Goal: Transaction & Acquisition: Purchase product/service

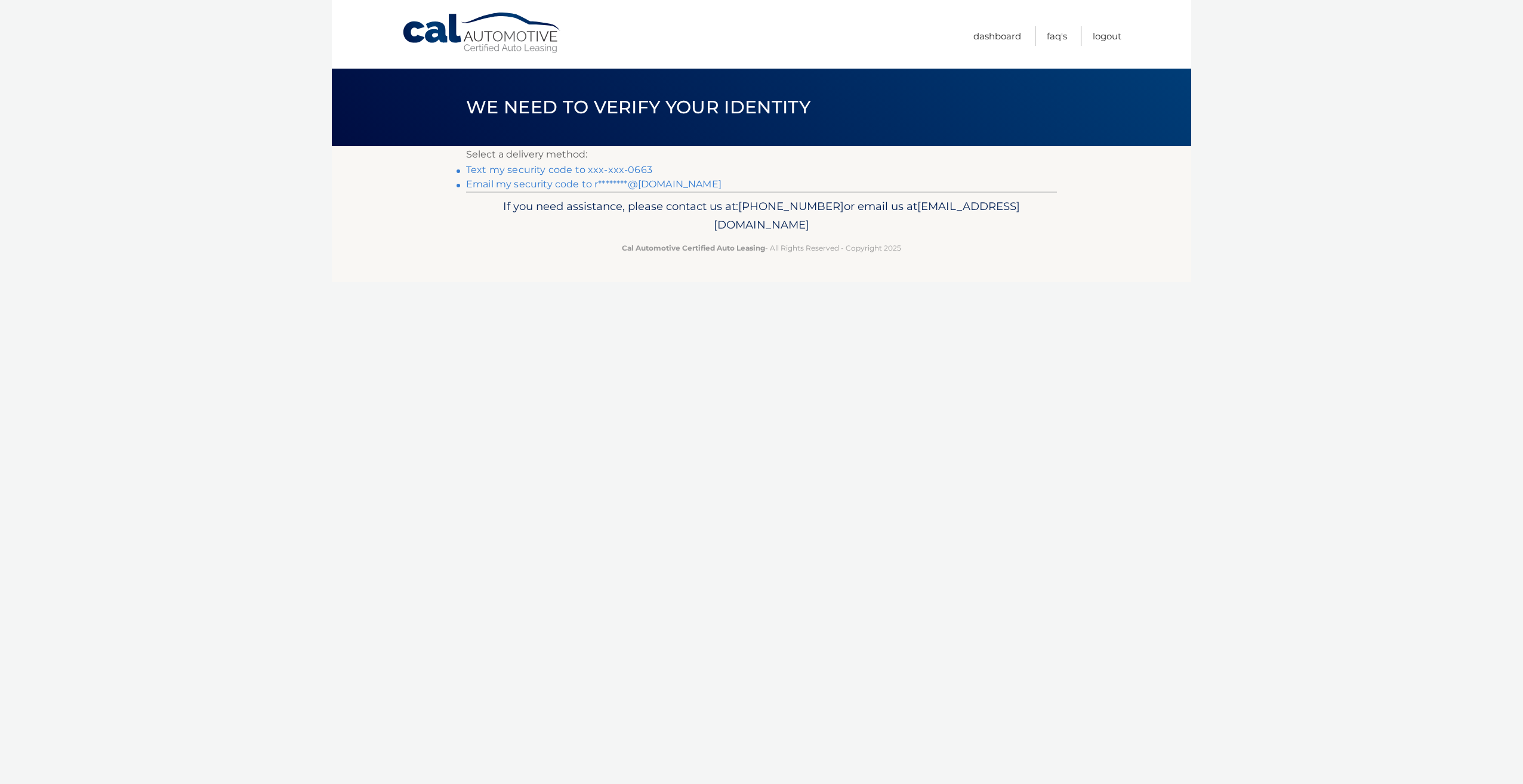
click at [592, 170] on link "Text my security code to xxx-xxx-0663" at bounding box center [559, 170] width 186 height 11
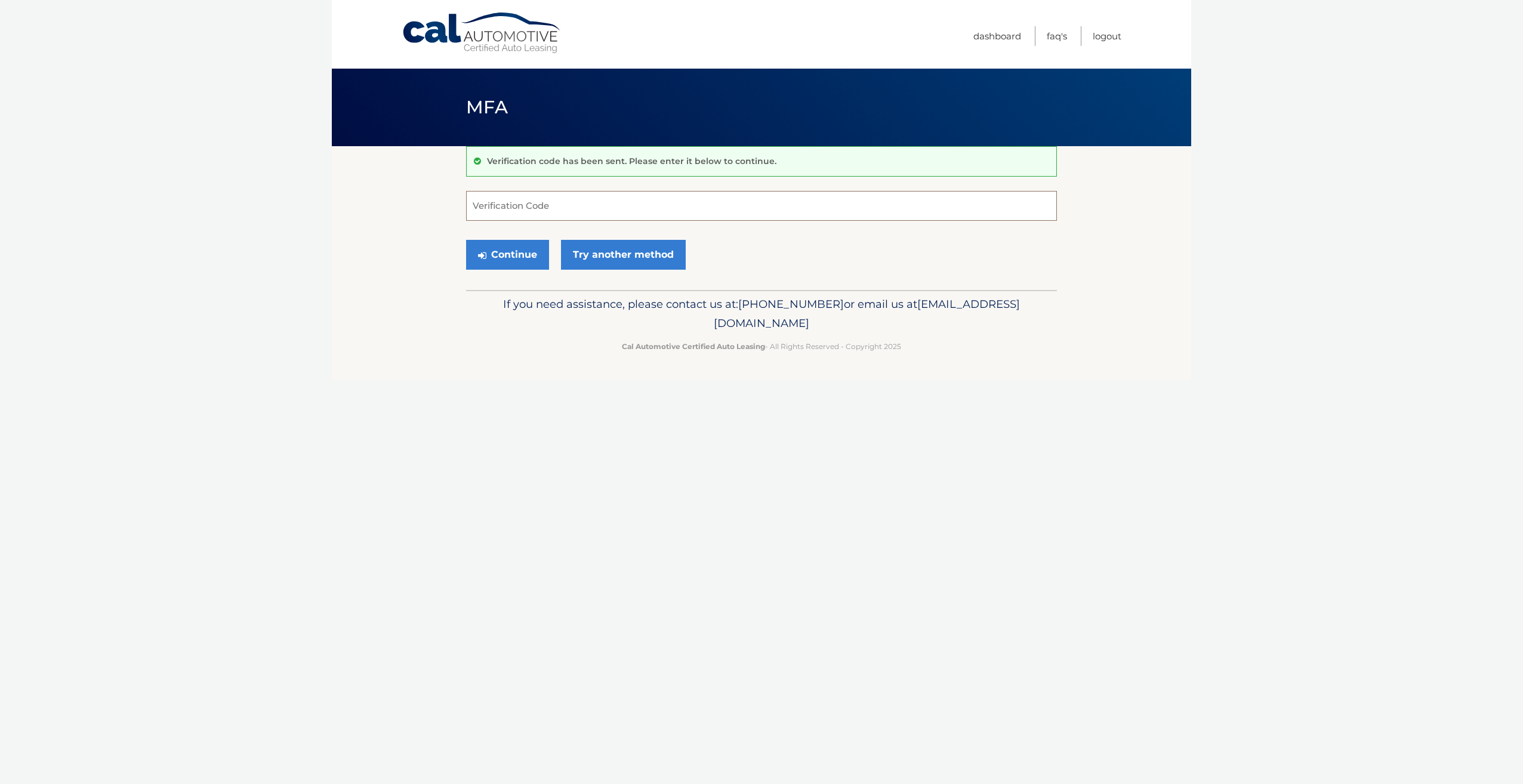
click at [561, 209] on input "Verification Code" at bounding box center [762, 206] width 591 height 30
type input "768822"
click at [525, 257] on button "Continue" at bounding box center [508, 255] width 83 height 30
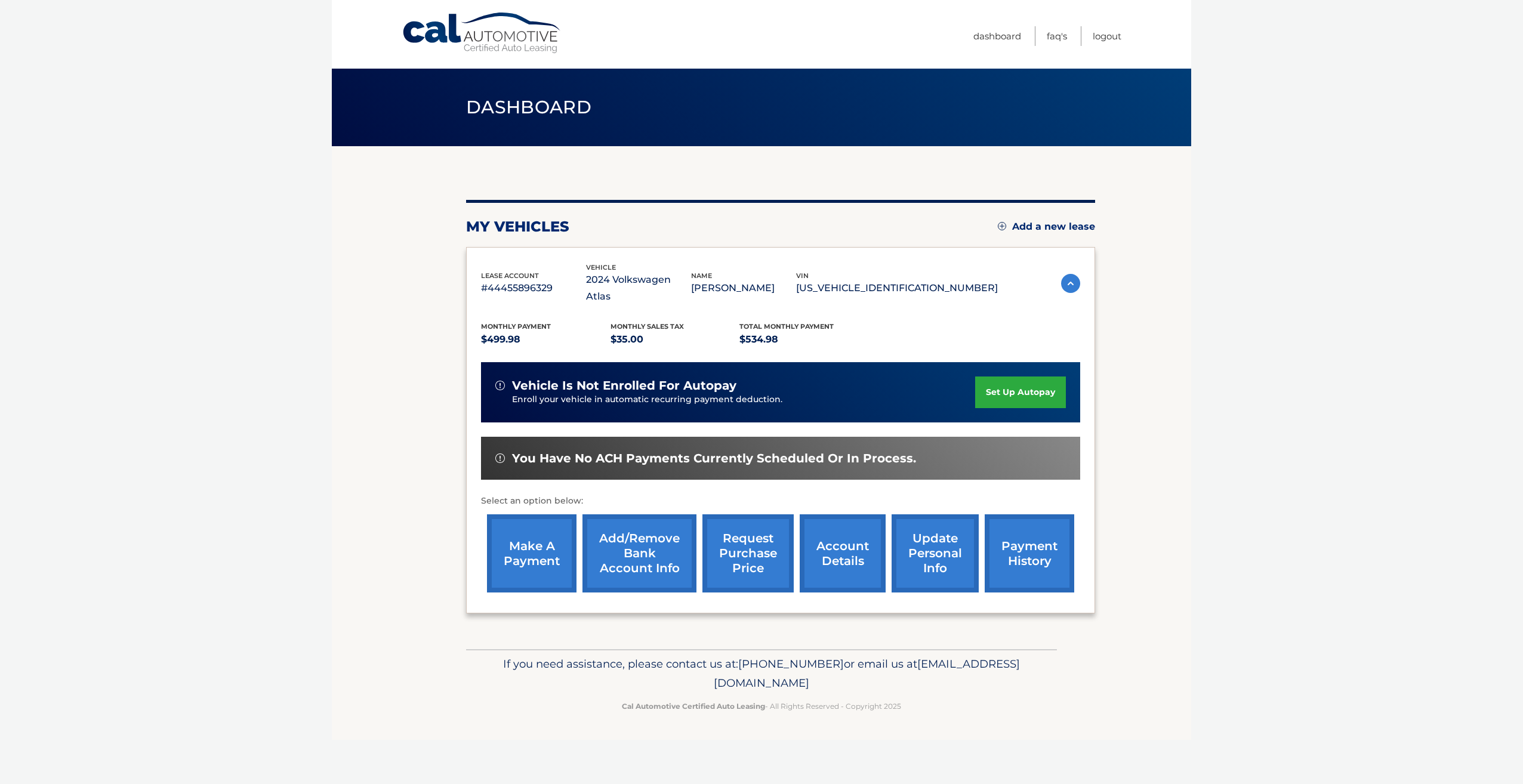
click at [536, 527] on link "make a payment" at bounding box center [532, 553] width 89 height 78
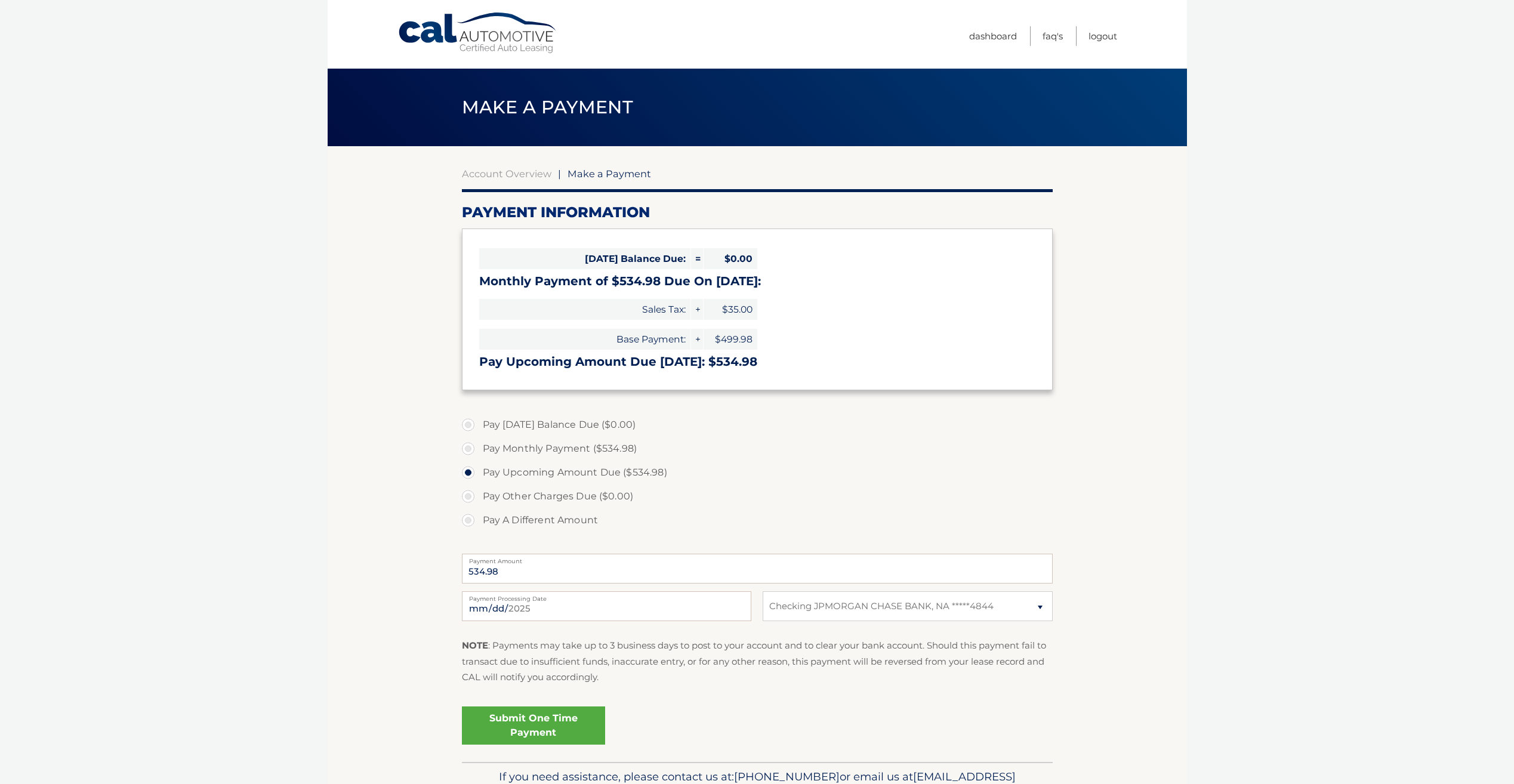
select select "MzBjZTc4YjQtZDJkMC00MGVkLTk0OTgtOGRlMDdiMmUxNTU4"
click at [466, 451] on label "Pay Monthly Payment ($534.98)" at bounding box center [757, 449] width 591 height 24
click at [467, 451] on input "Pay Monthly Payment ($534.98)" at bounding box center [473, 446] width 12 height 19
radio input "true"
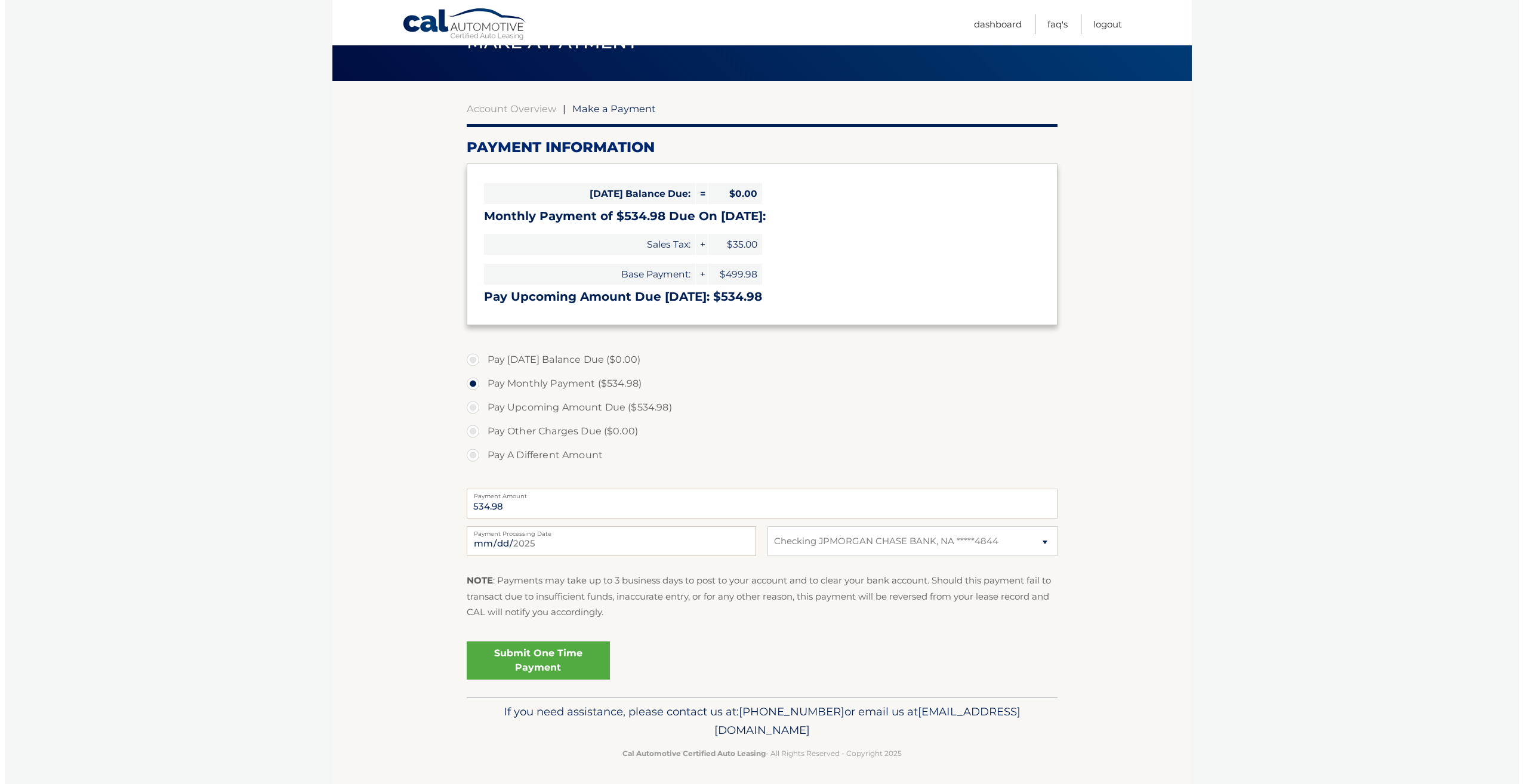
scroll to position [68, 0]
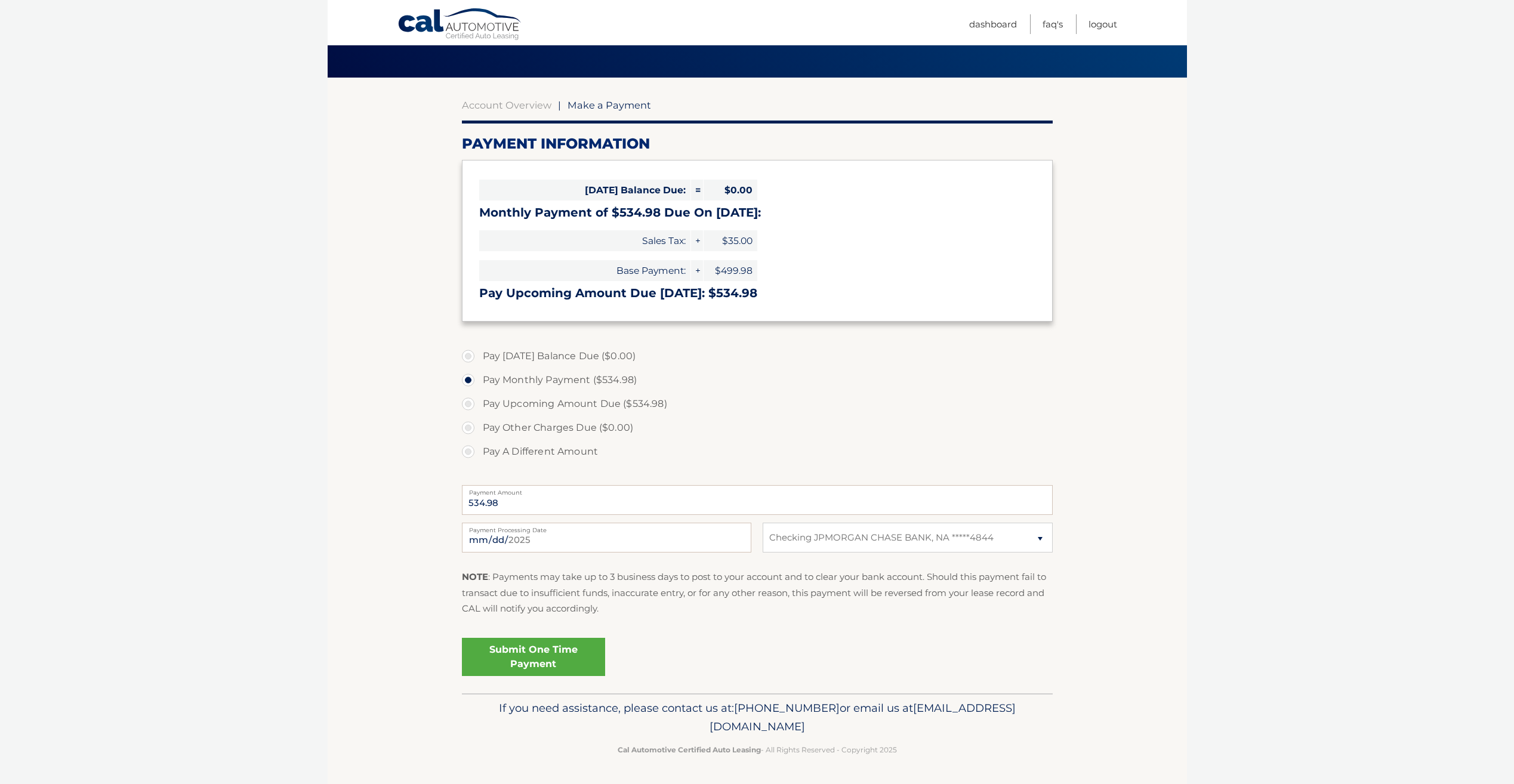
click at [543, 656] on link "Submit One Time Payment" at bounding box center [533, 657] width 143 height 38
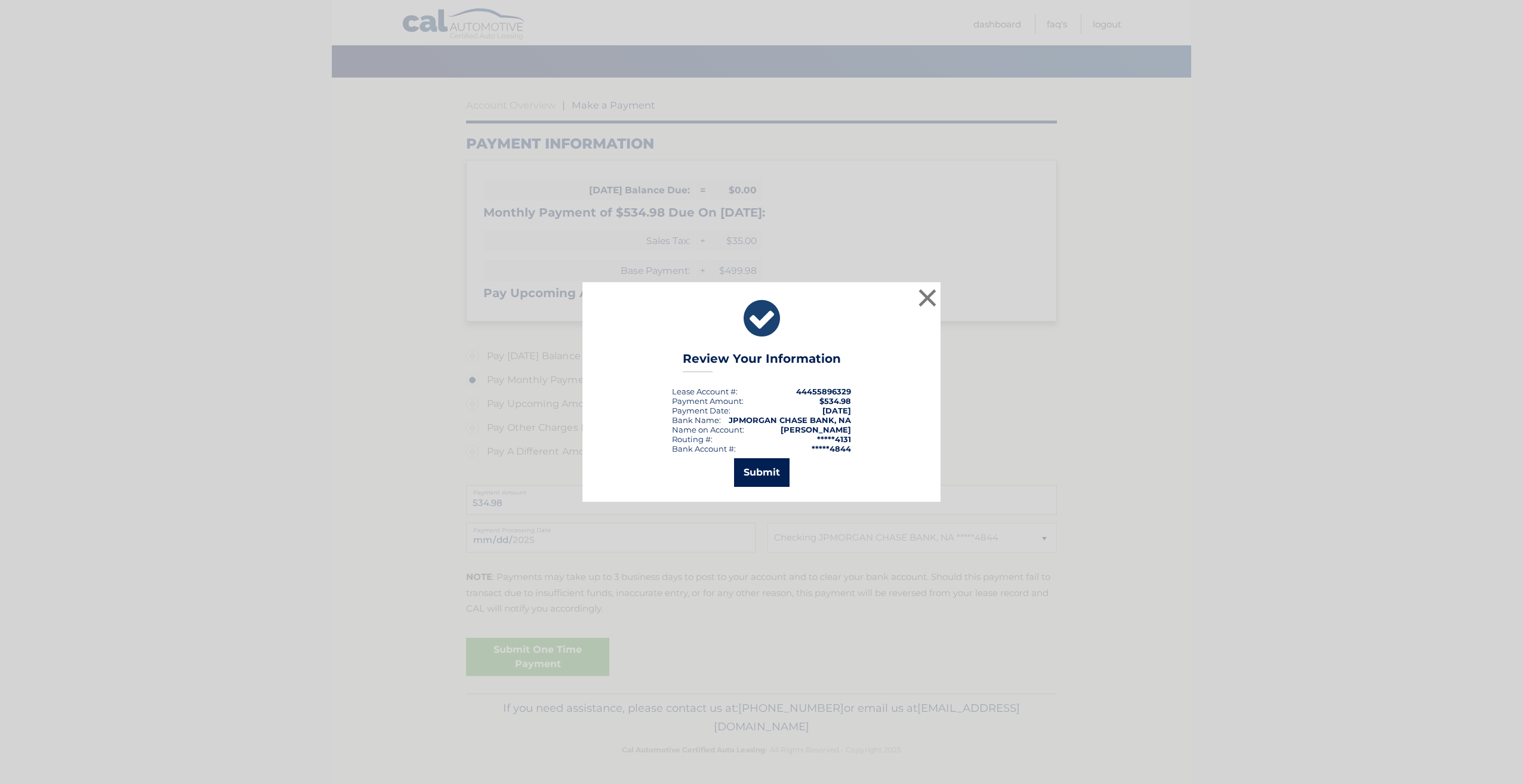
click at [765, 471] on button "Submit" at bounding box center [762, 472] width 56 height 29
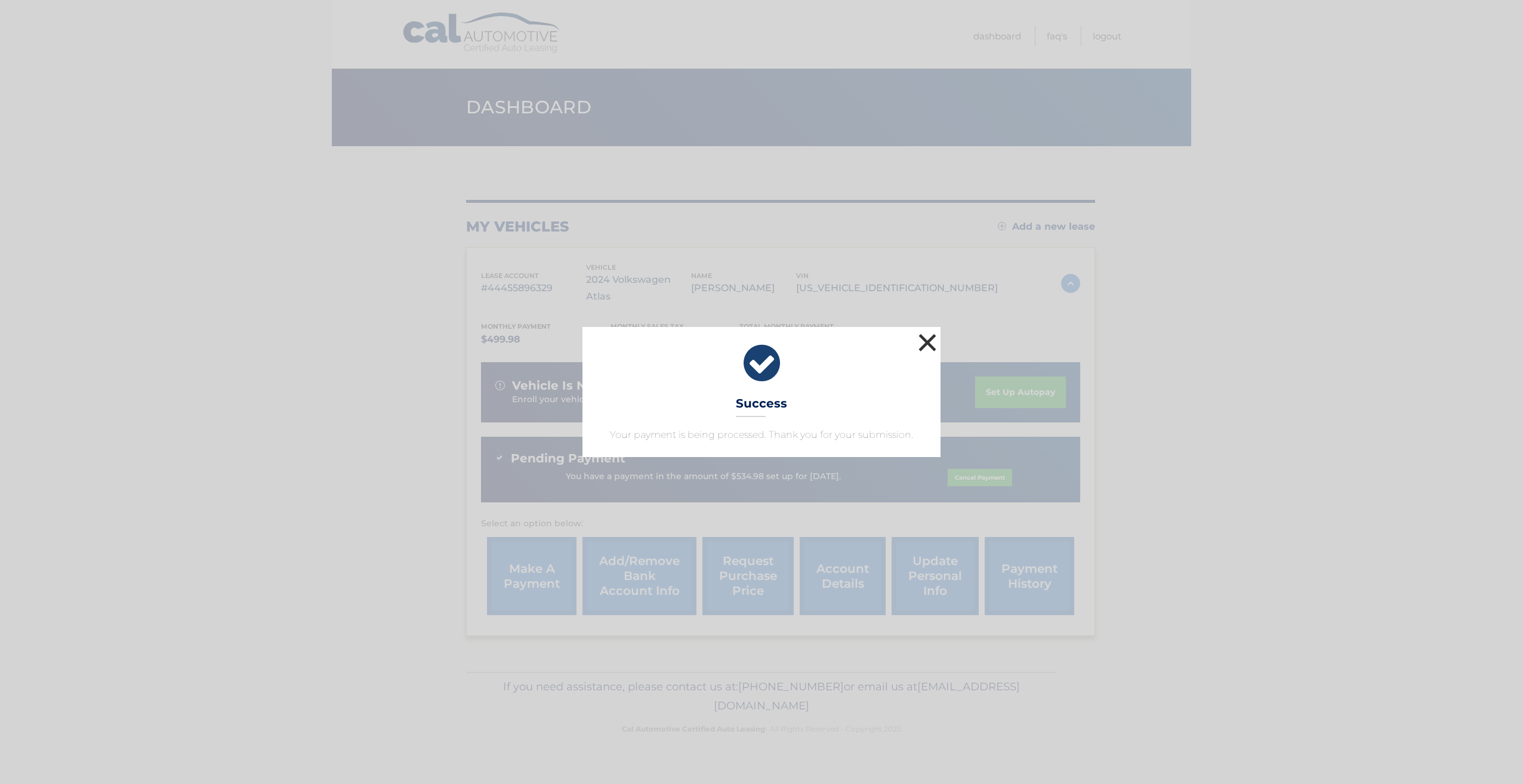
click at [931, 336] on button "×" at bounding box center [927, 342] width 24 height 24
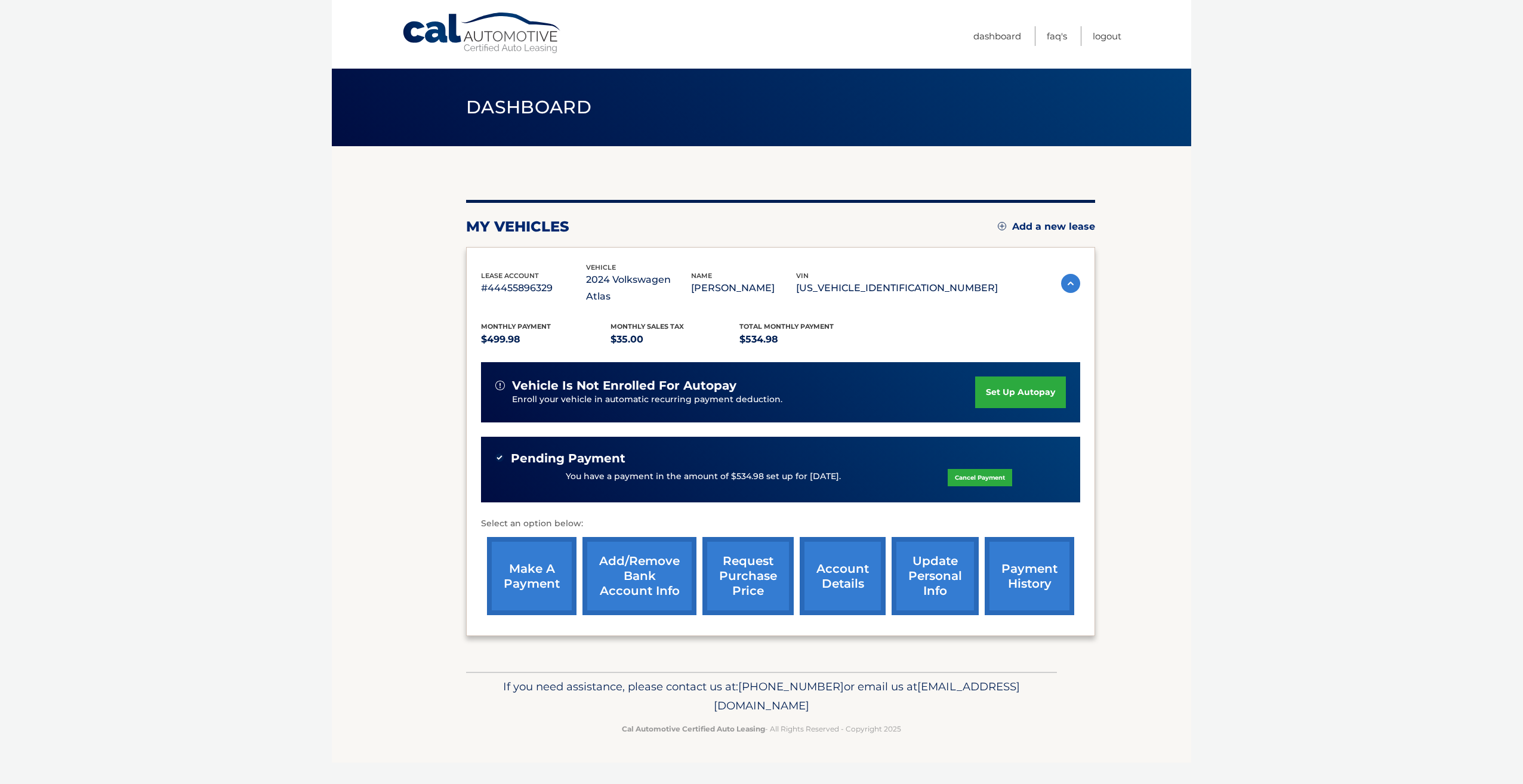
click at [1047, 561] on link "payment history" at bounding box center [1029, 576] width 89 height 78
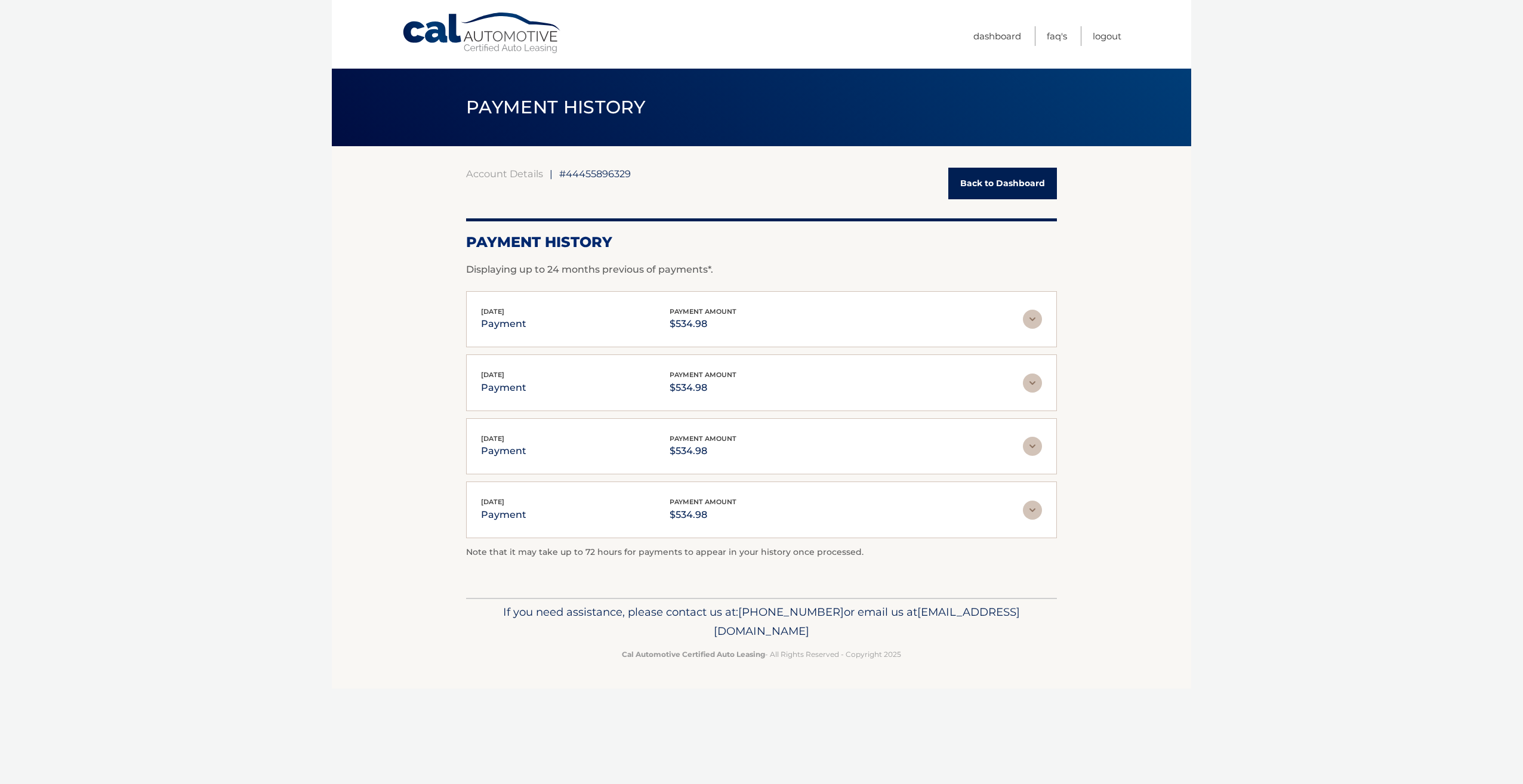
click at [982, 187] on link "Back to Dashboard" at bounding box center [1003, 183] width 109 height 32
